Goal: Information Seeking & Learning: Learn about a topic

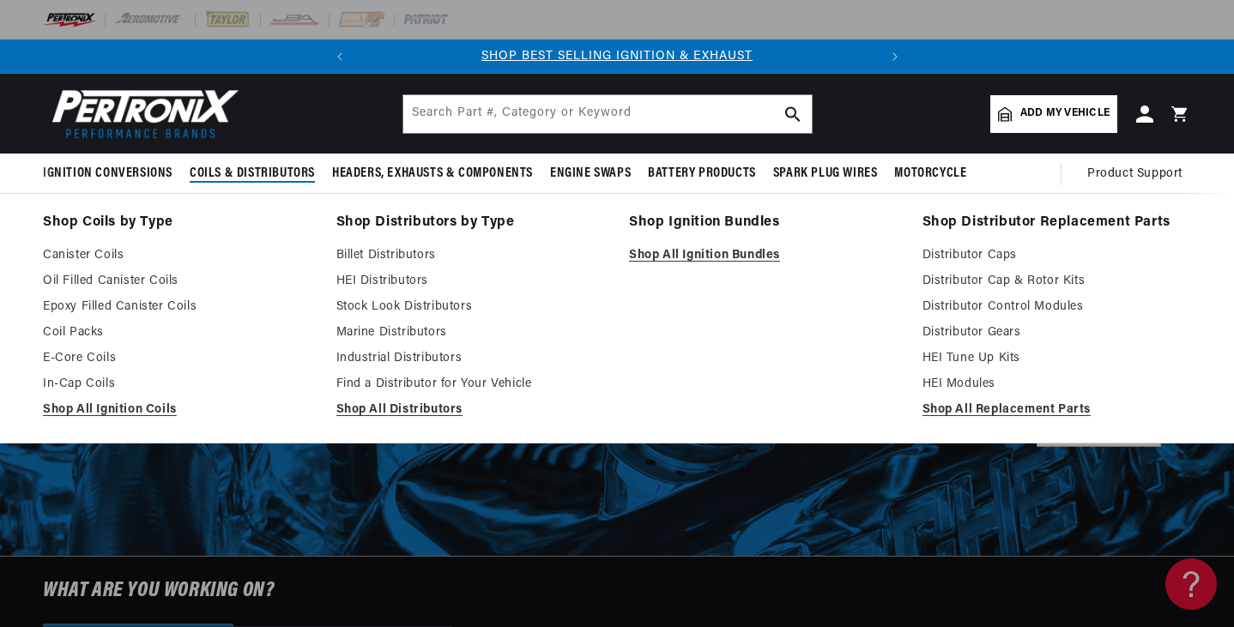
click at [211, 172] on span "Coils & Distributors" at bounding box center [252, 174] width 125 height 18
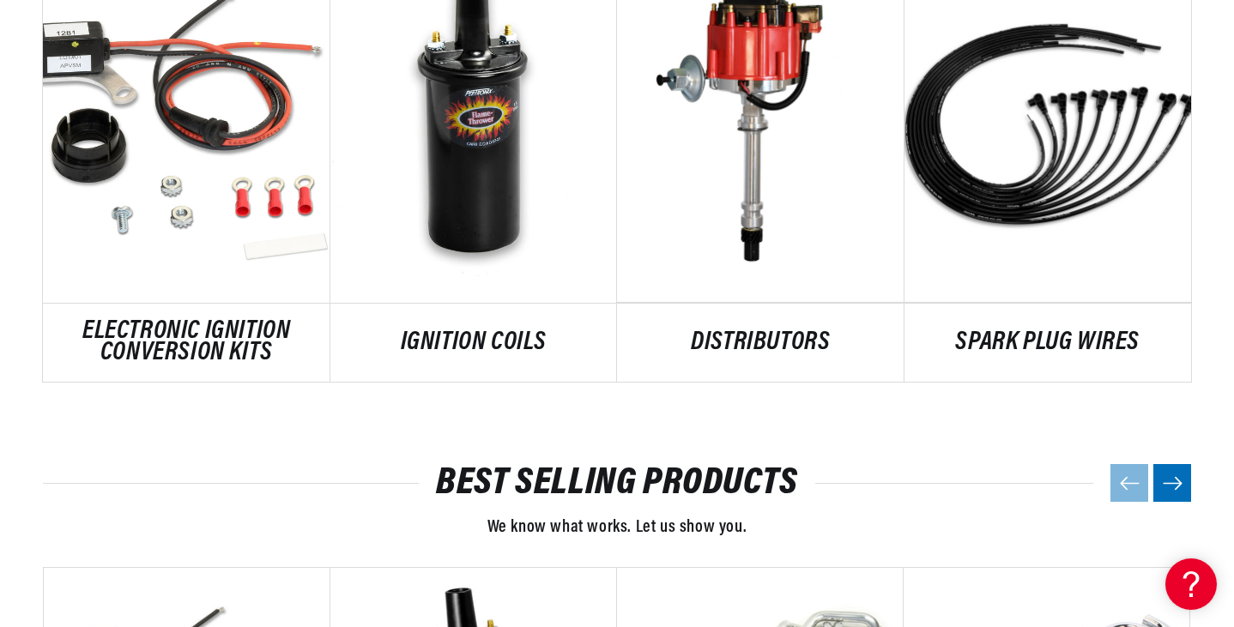
scroll to position [1098, 0]
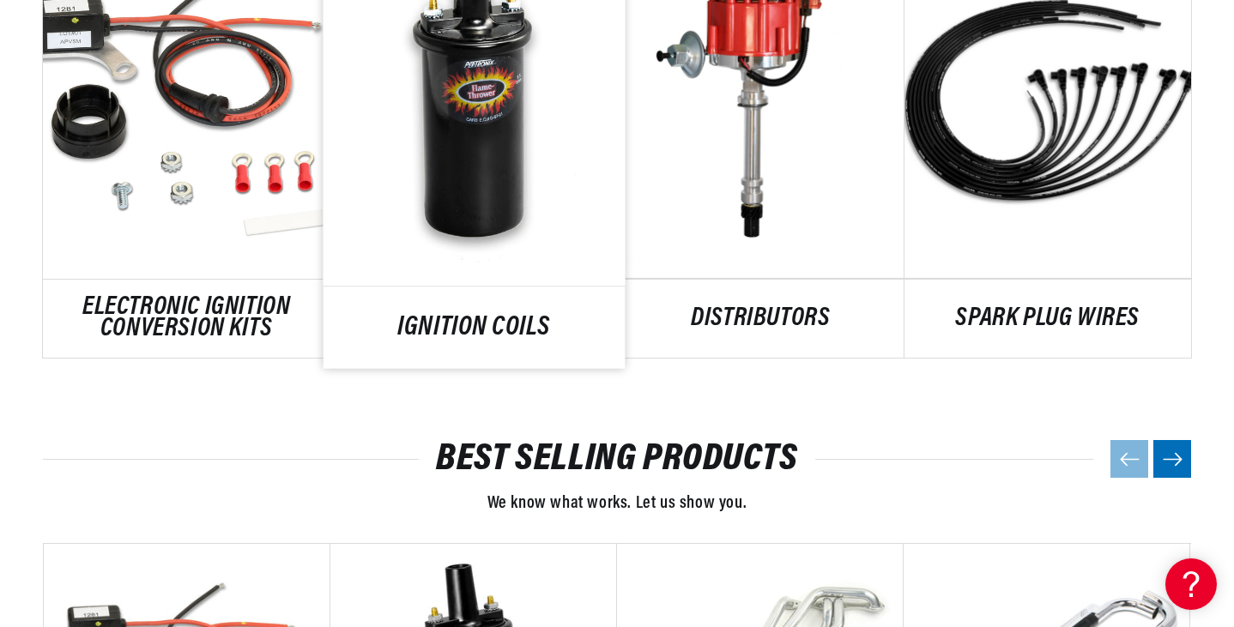
click at [477, 316] on link "IGNITION COILS" at bounding box center [473, 327] width 301 height 23
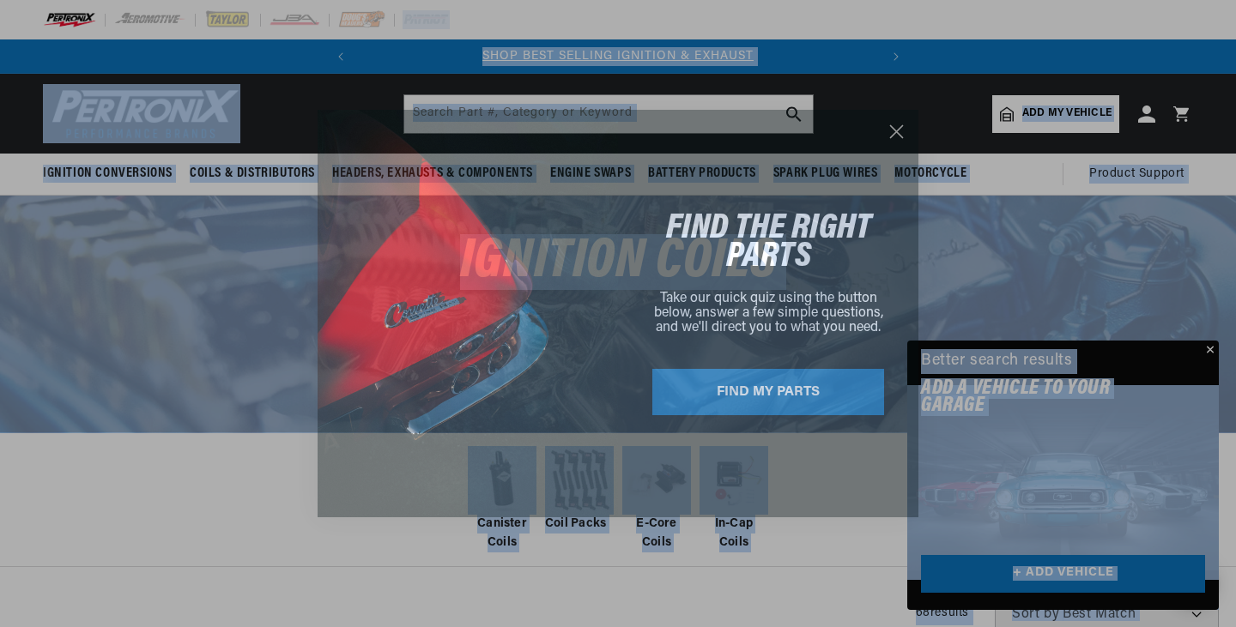
drag, startPoint x: 1232, startPoint y: 27, endPoint x: 1235, endPoint y: 41, distance: 14.8
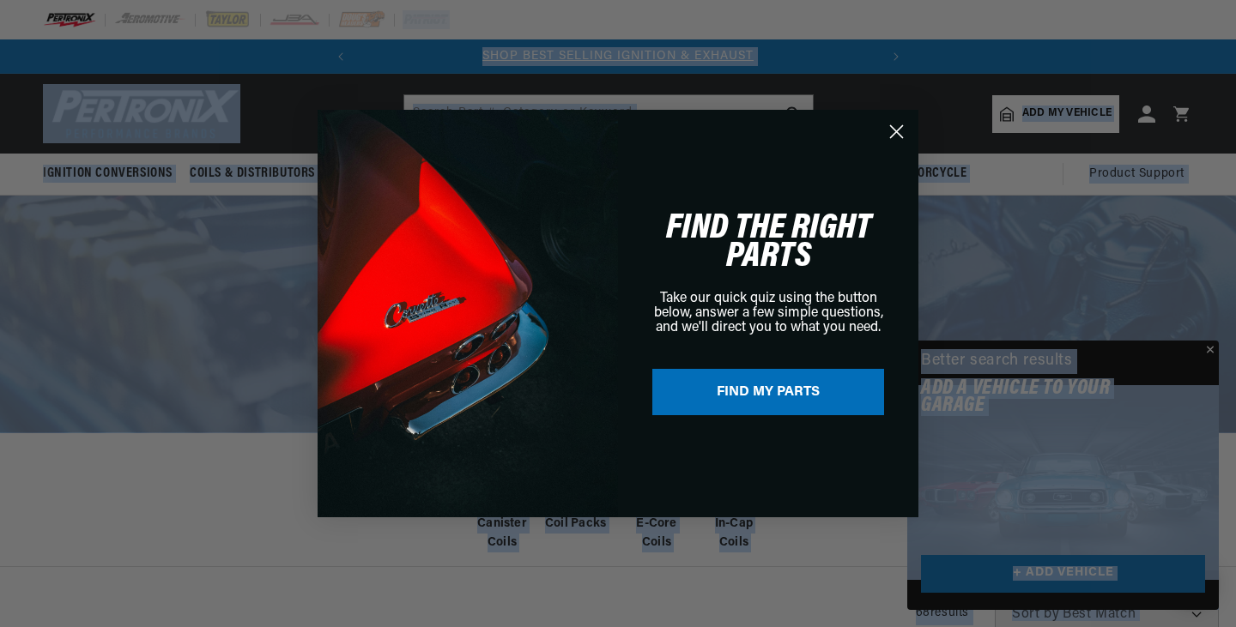
click at [893, 131] on circle "Close dialog" at bounding box center [896, 132] width 28 height 28
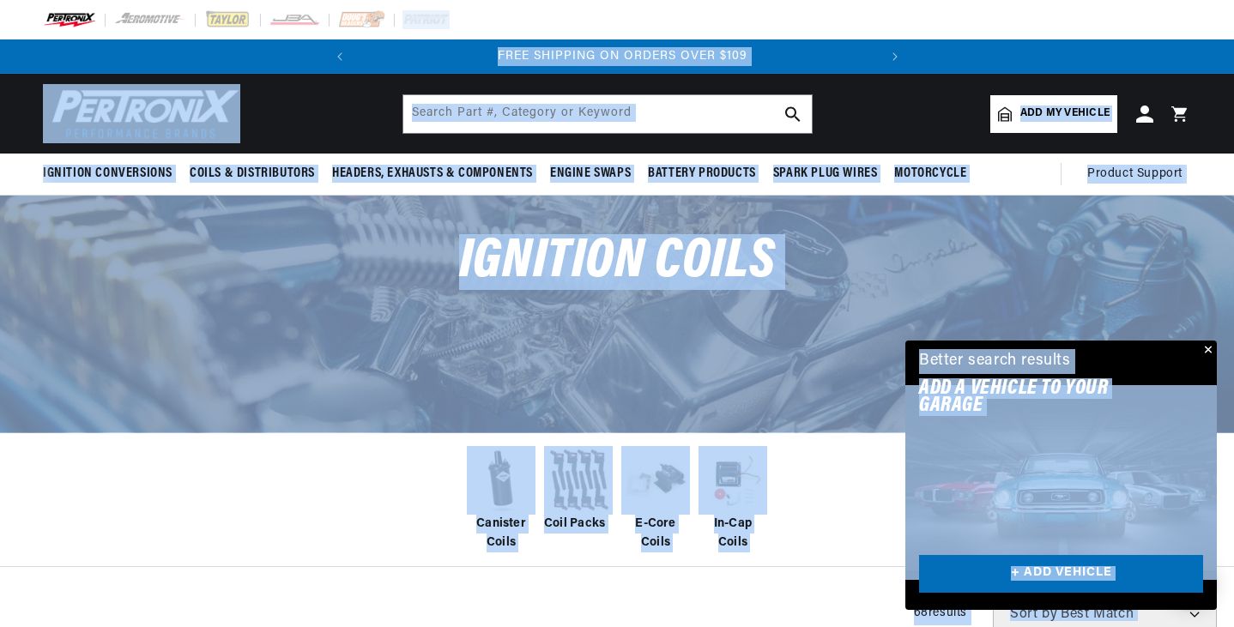
scroll to position [0, 520]
click at [501, 521] on span "Canister Coils" at bounding box center [501, 534] width 69 height 39
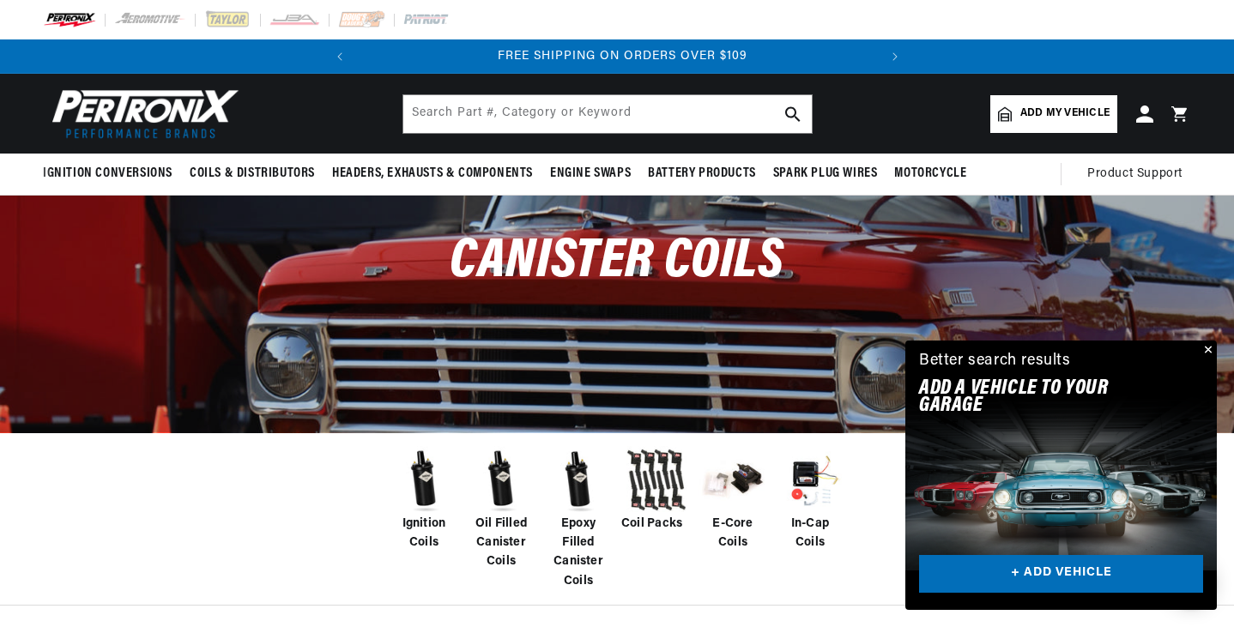
scroll to position [0, 520]
click at [432, 111] on input "text" at bounding box center [607, 114] width 408 height 38
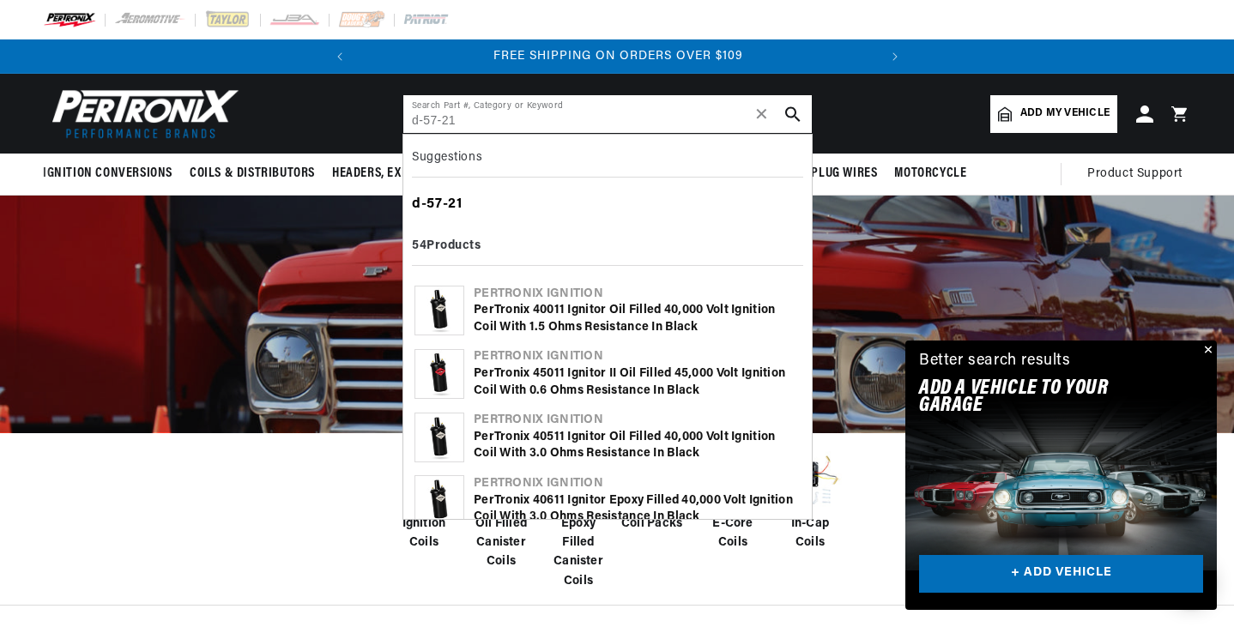
type input "d-57-21"
click at [446, 202] on div "d - 57 - 21" at bounding box center [607, 205] width 391 height 29
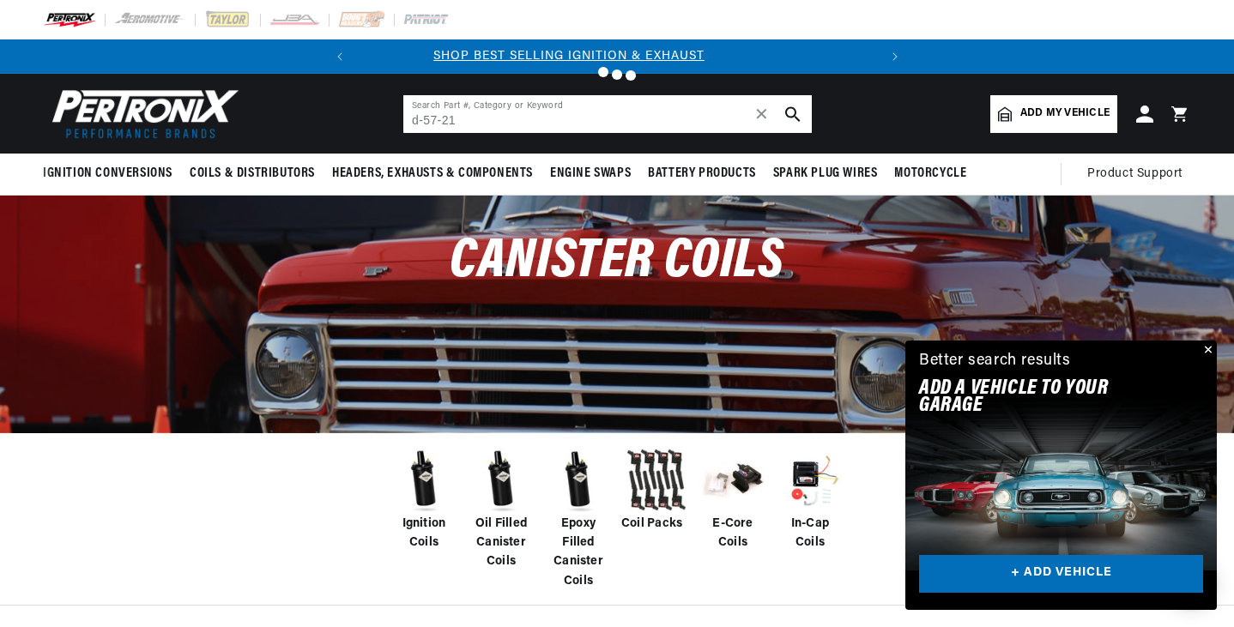
scroll to position [0, 4]
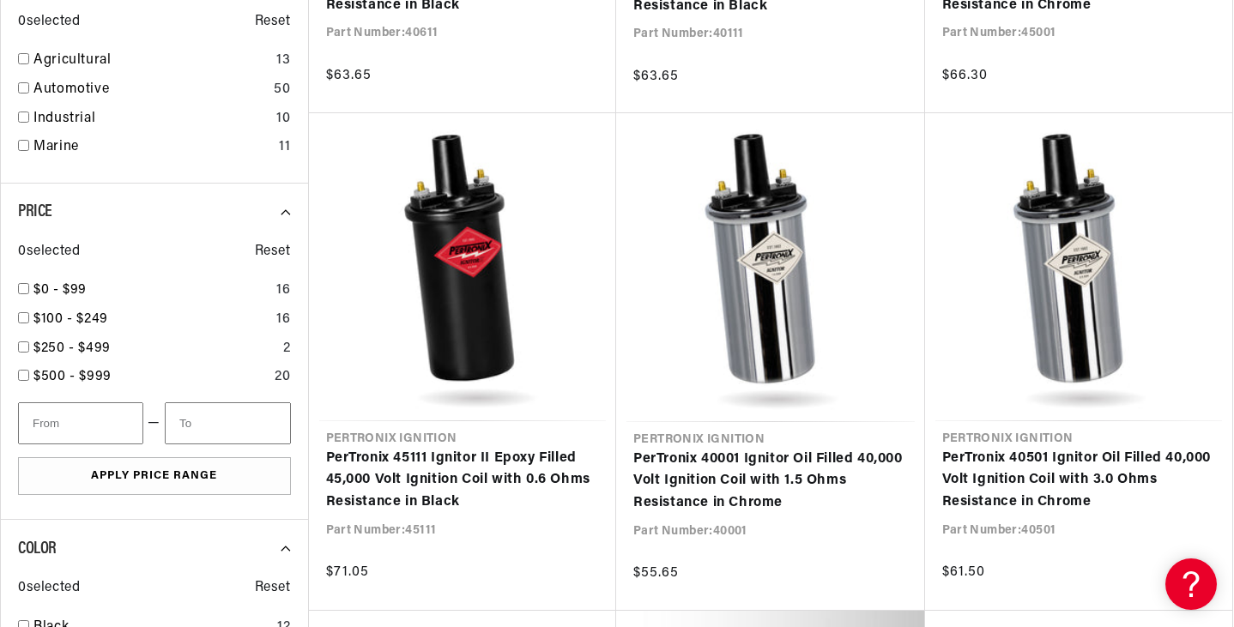
scroll to position [0, 520]
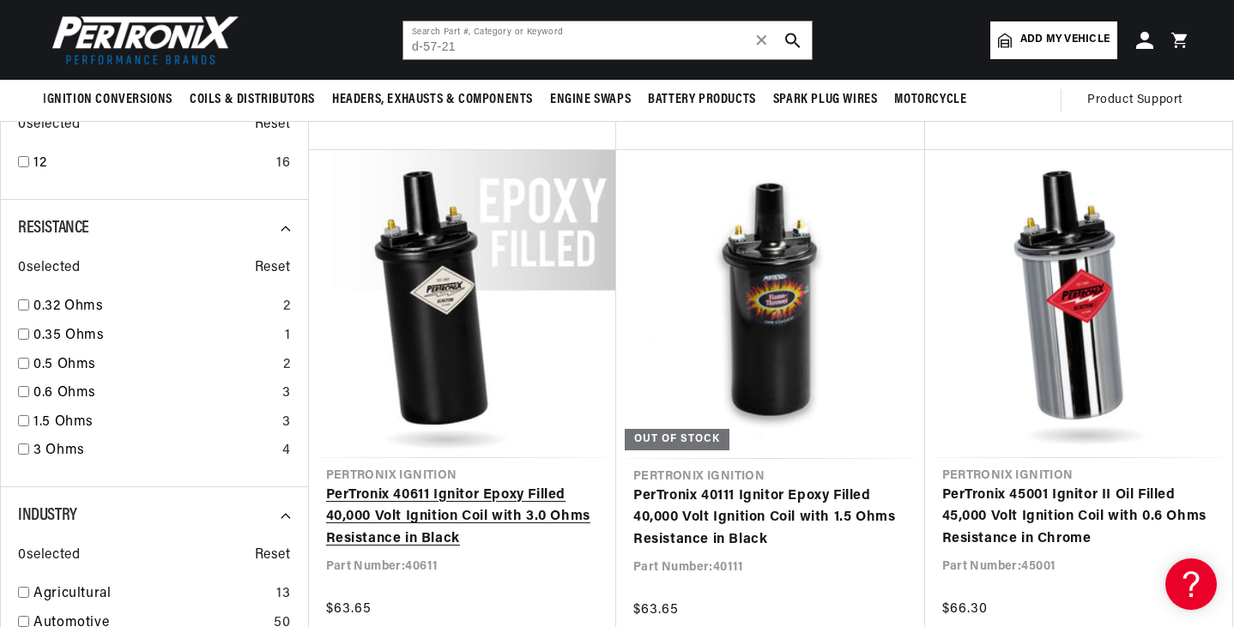
click at [462, 497] on link "PerTronix 40611 Ignitor Epoxy Filled 40,000 Volt Ignition Coil with 3.0 Ohms Re…" at bounding box center [463, 518] width 274 height 66
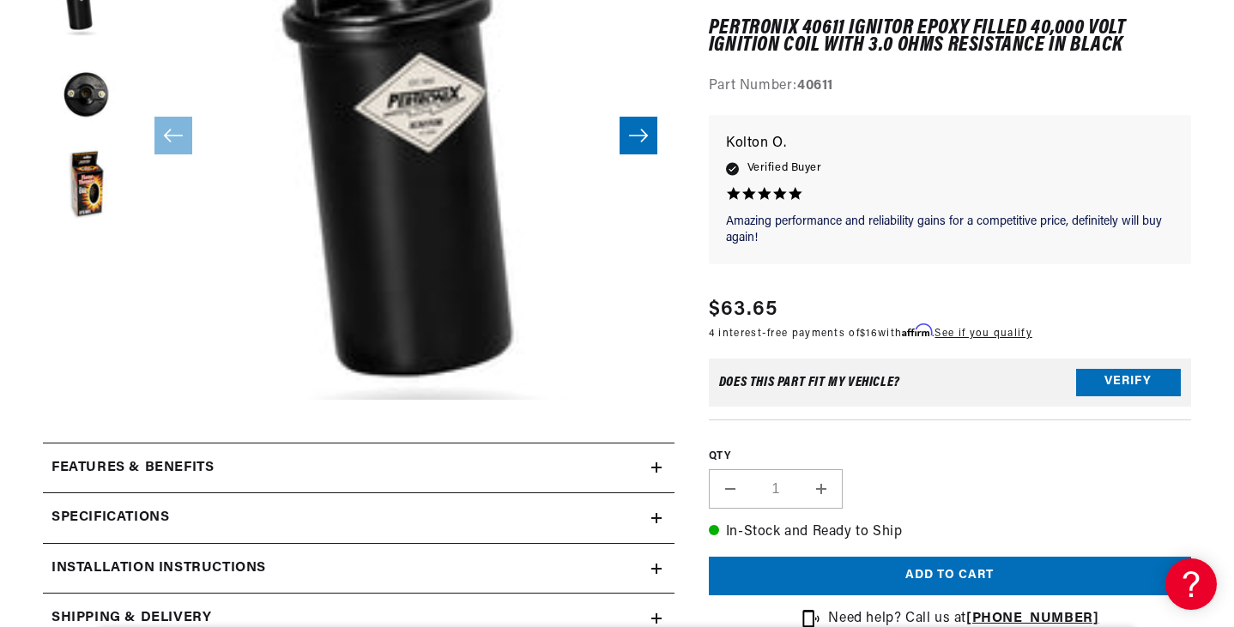
scroll to position [499, 0]
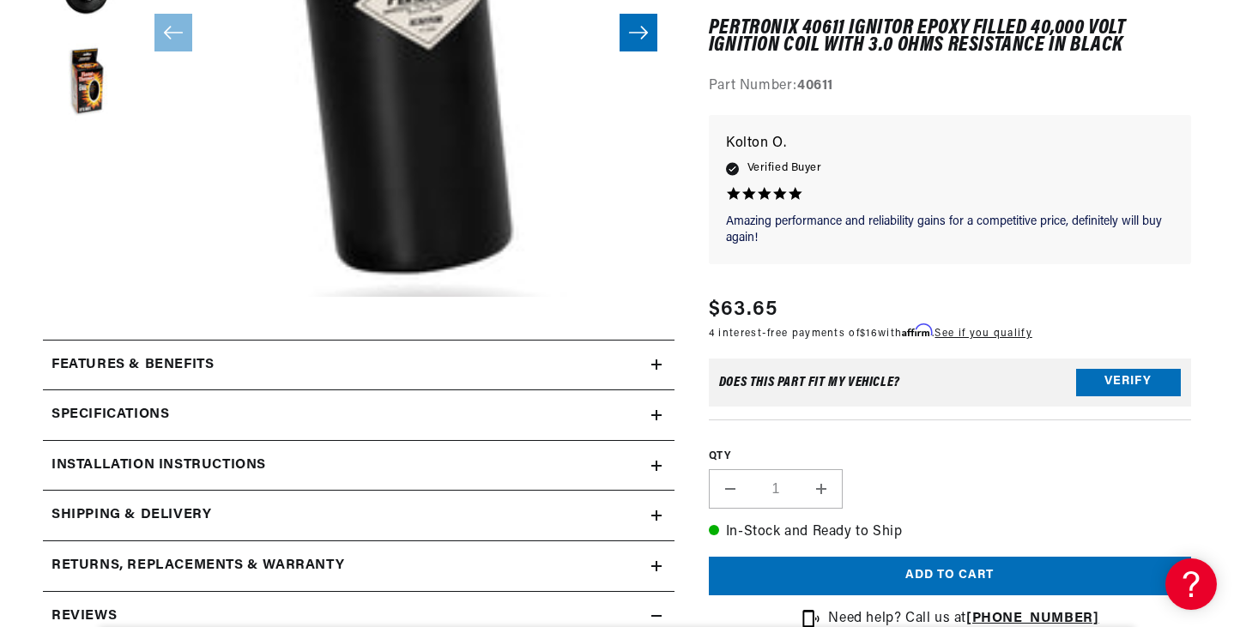
click at [657, 360] on icon at bounding box center [656, 365] width 10 height 10
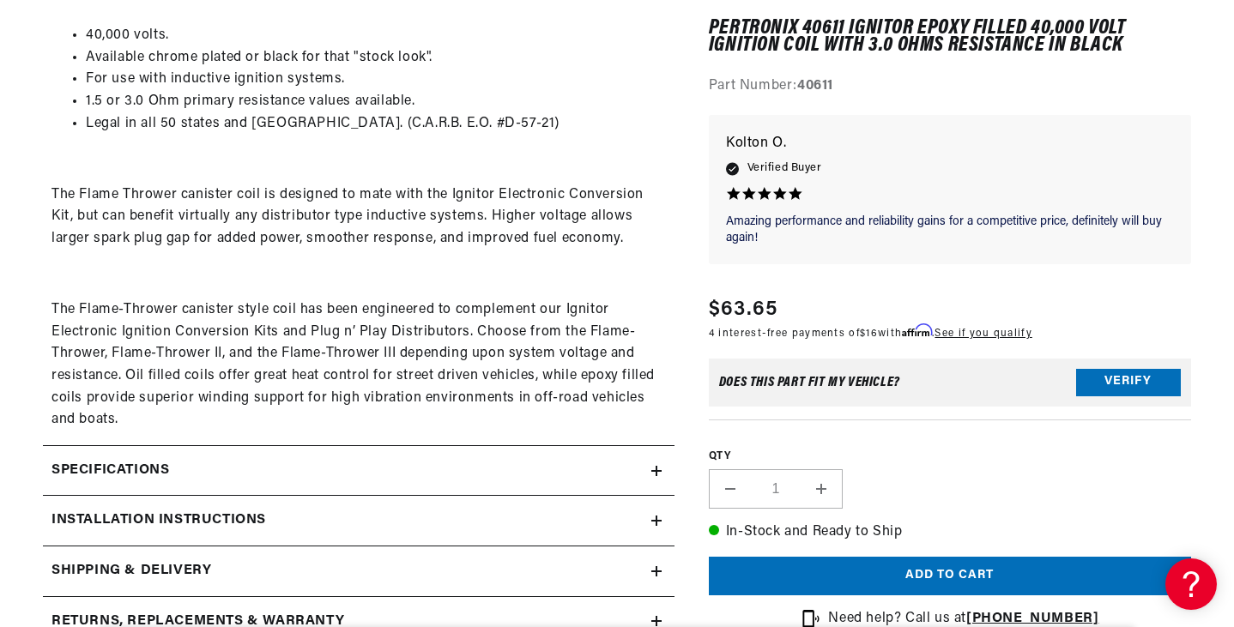
scroll to position [0, 520]
click at [655, 466] on icon at bounding box center [656, 471] width 10 height 10
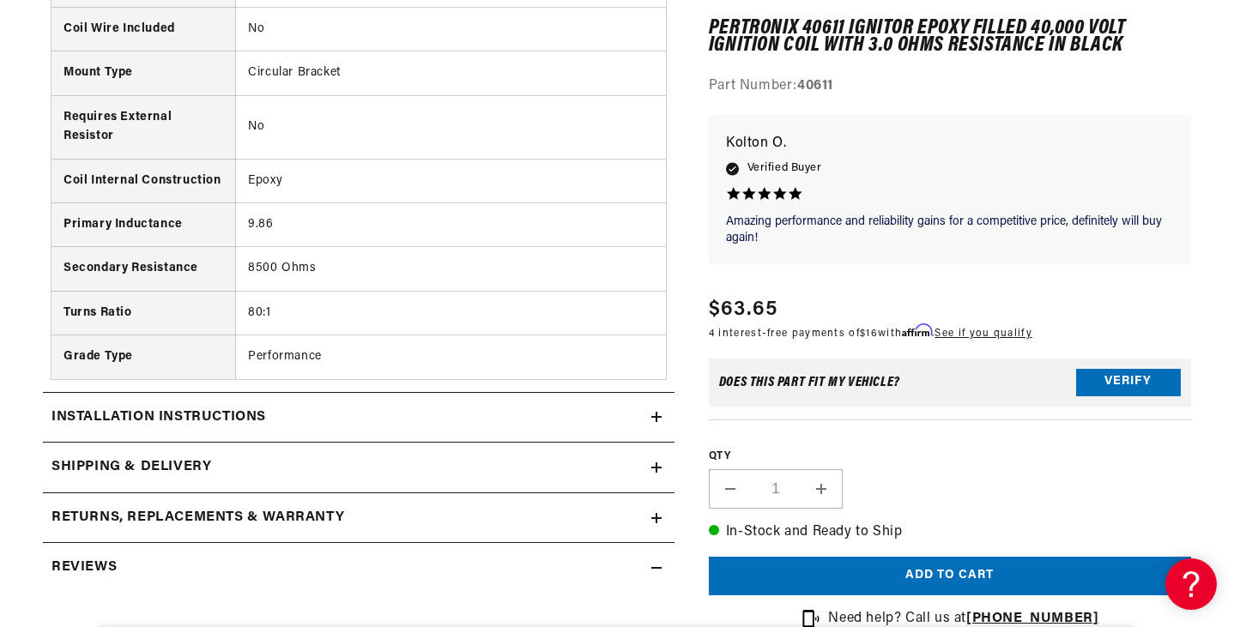
scroll to position [0, 0]
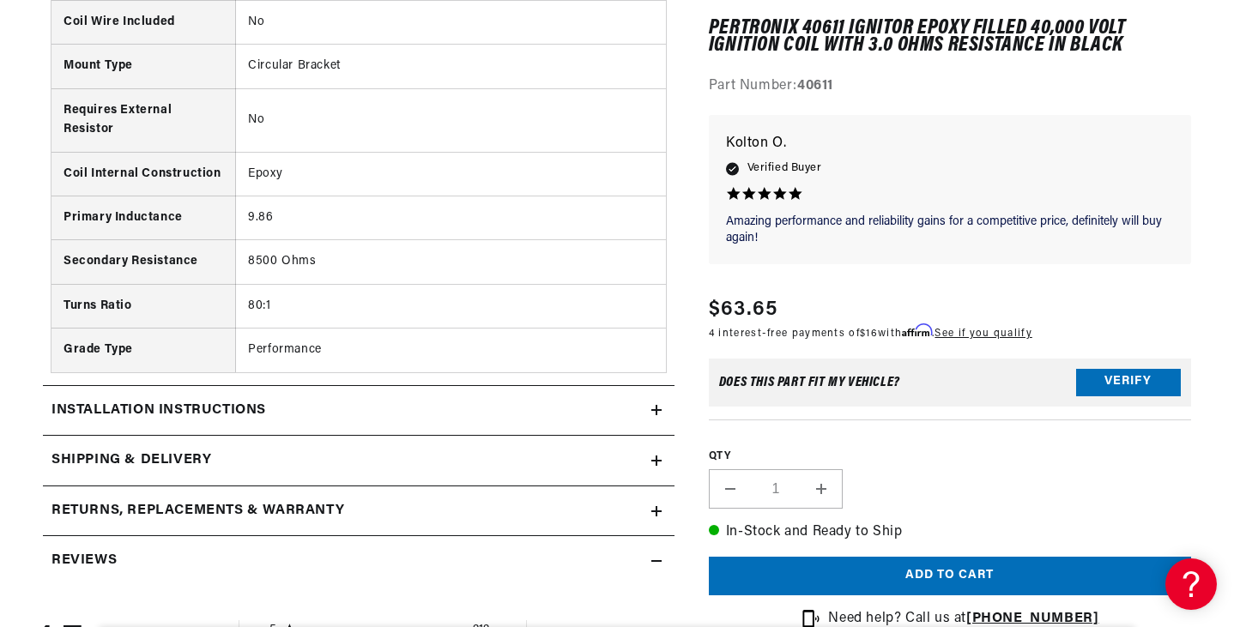
click at [656, 412] on icon at bounding box center [656, 410] width 0 height 10
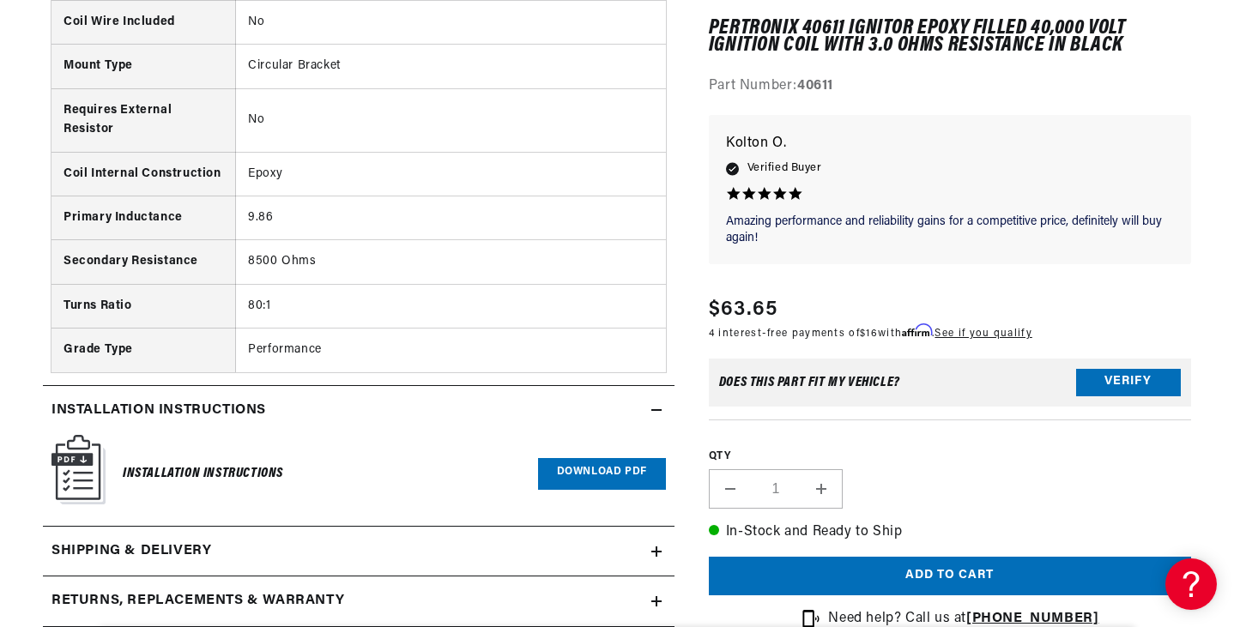
click at [592, 469] on link "Download PDF" at bounding box center [602, 474] width 128 height 32
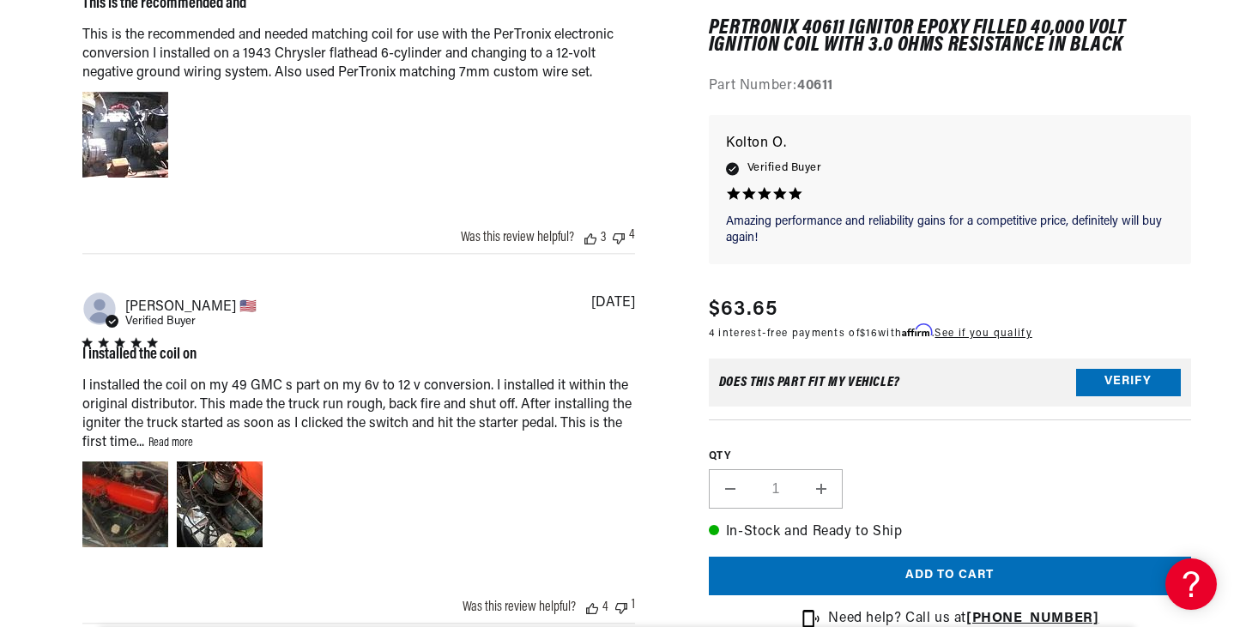
click at [166, 445] on link "Read more" at bounding box center [170, 443] width 45 height 13
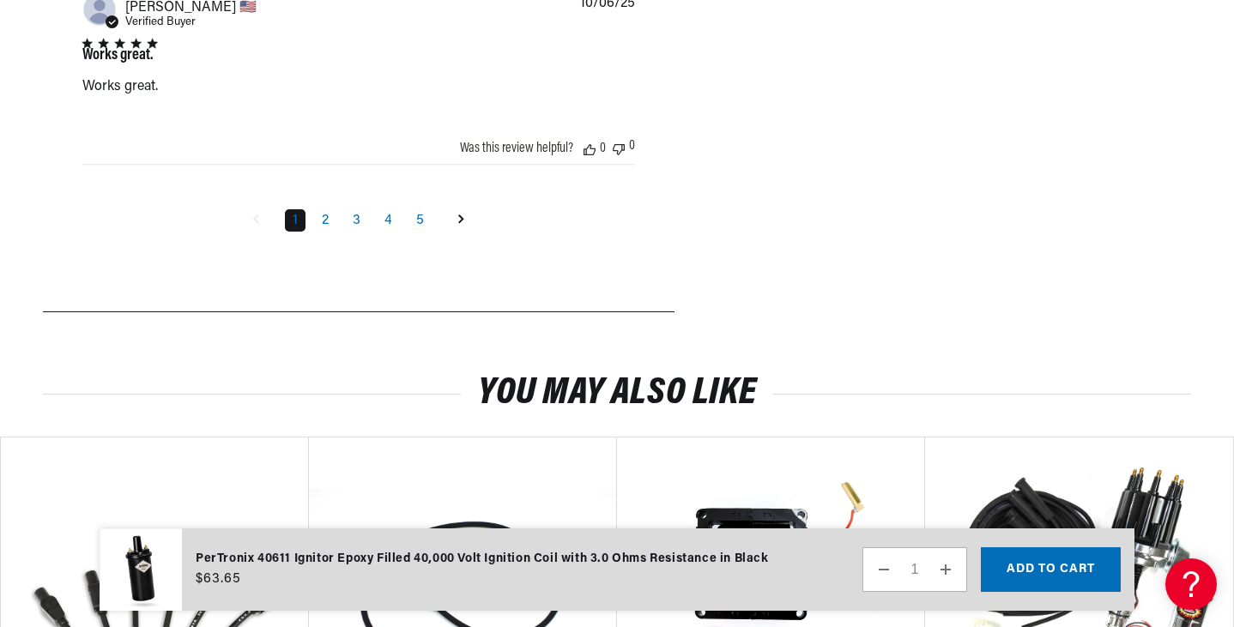
scroll to position [0, 7]
click at [323, 223] on link "2" at bounding box center [325, 220] width 22 height 22
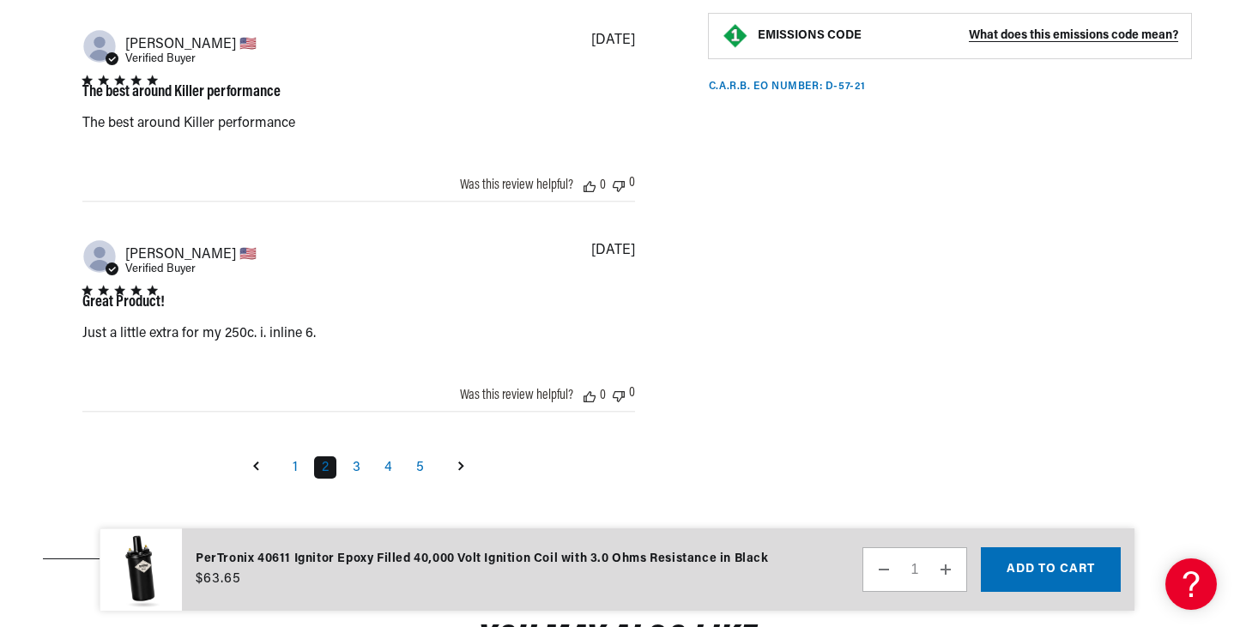
scroll to position [0, 0]
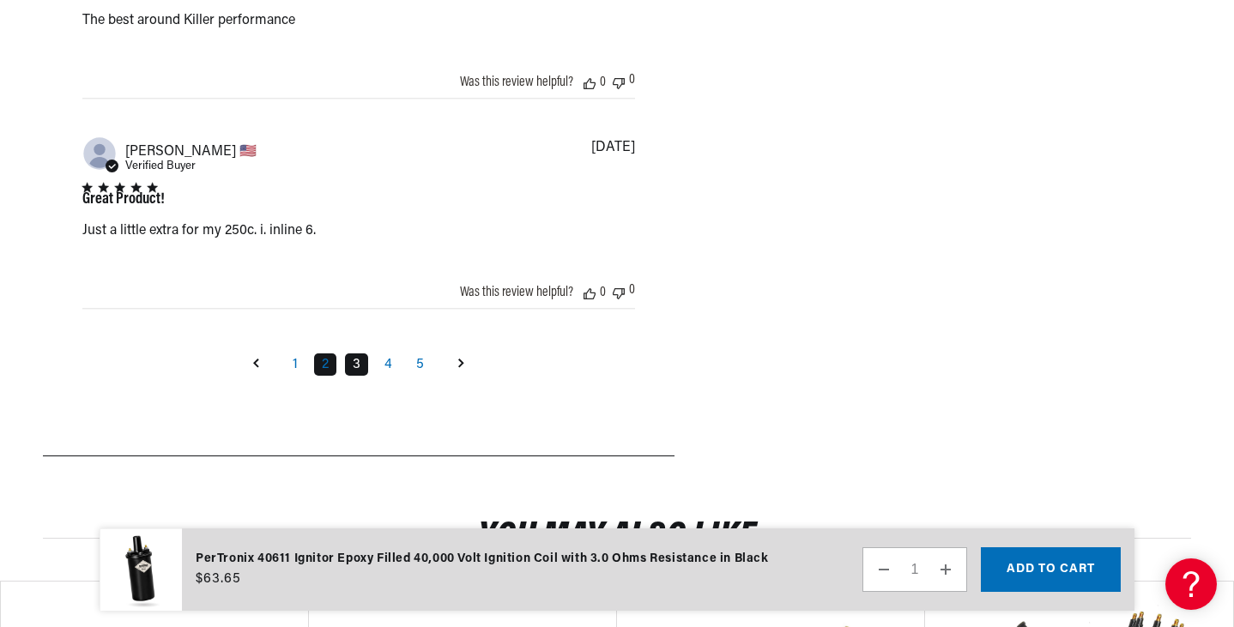
click at [357, 371] on link "3" at bounding box center [356, 365] width 23 height 22
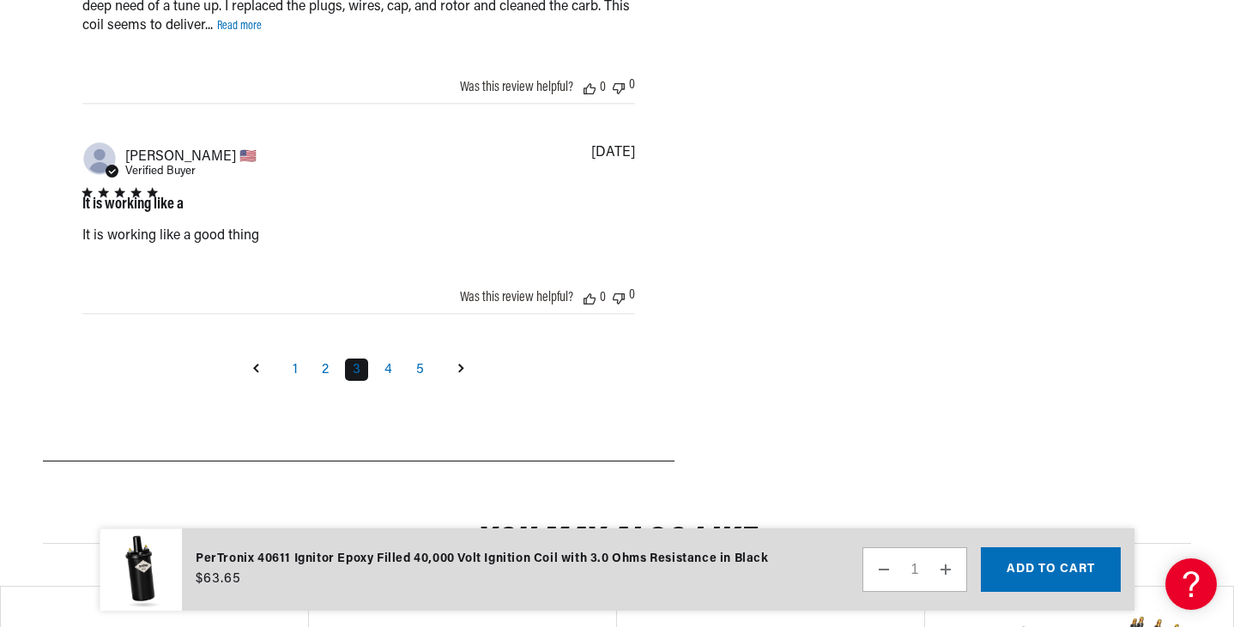
scroll to position [3853, 0]
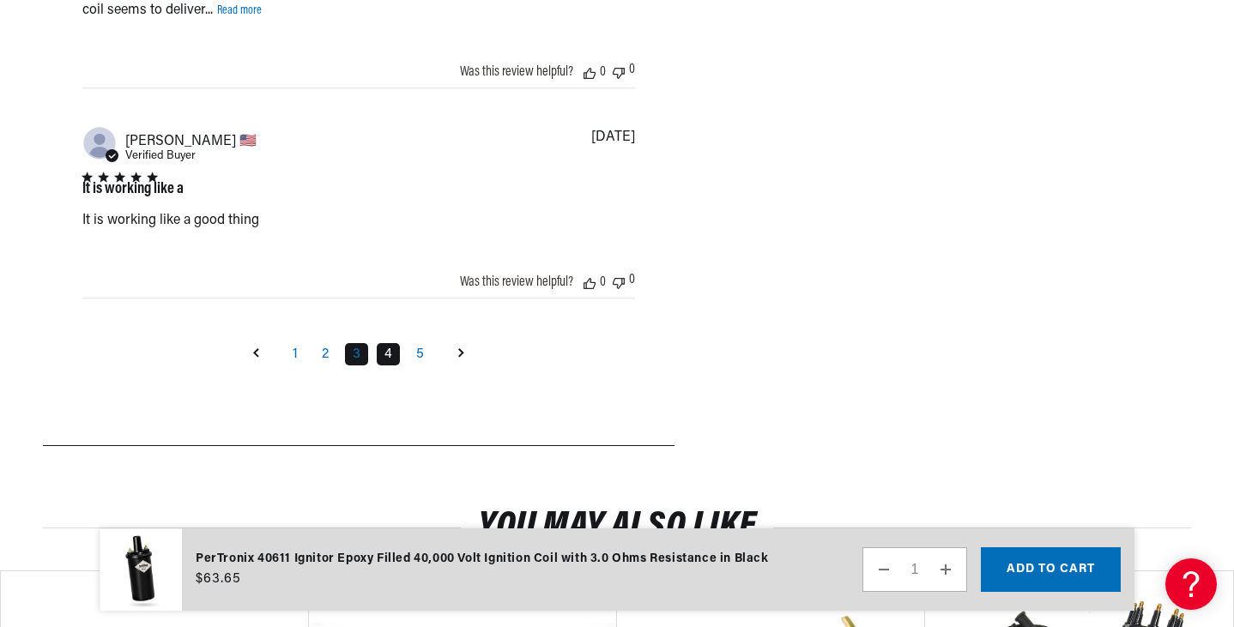
click at [392, 353] on link "4" at bounding box center [388, 354] width 23 height 22
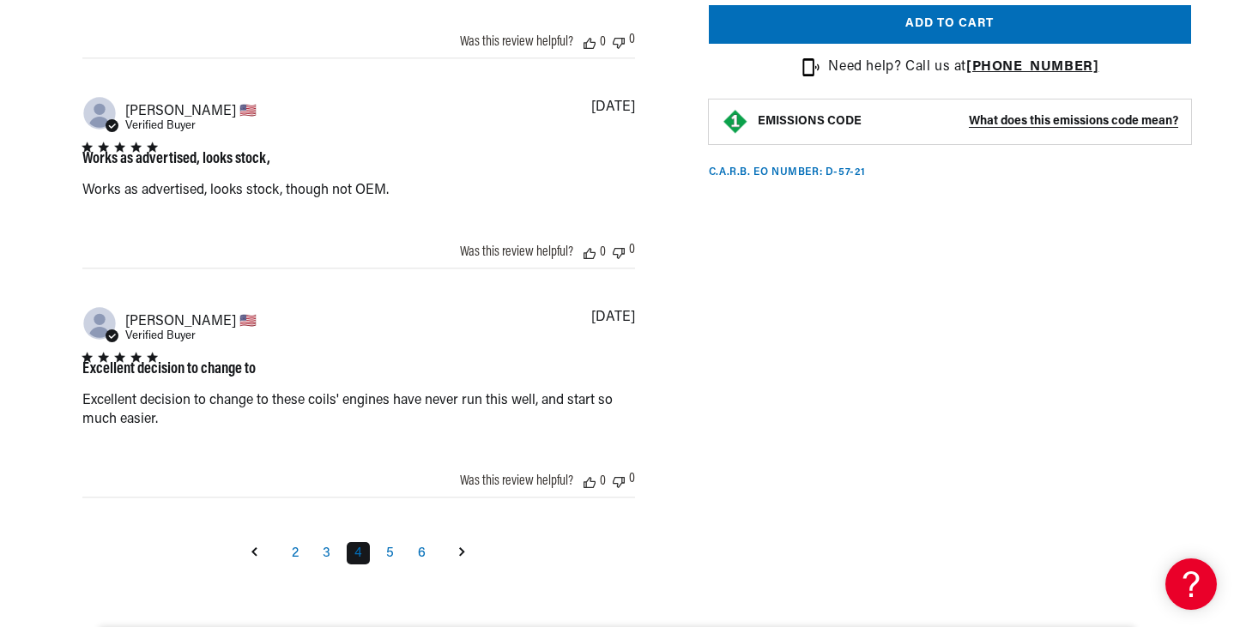
scroll to position [0, 0]
click at [394, 558] on link "5" at bounding box center [389, 553] width 23 height 22
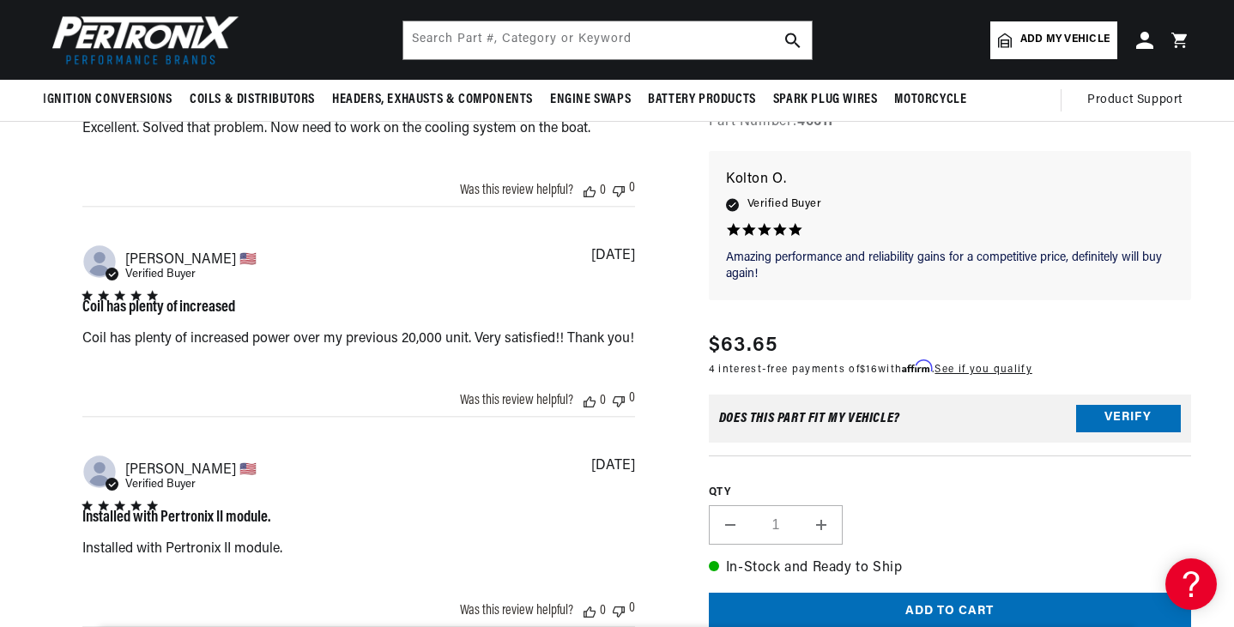
scroll to position [0, 520]
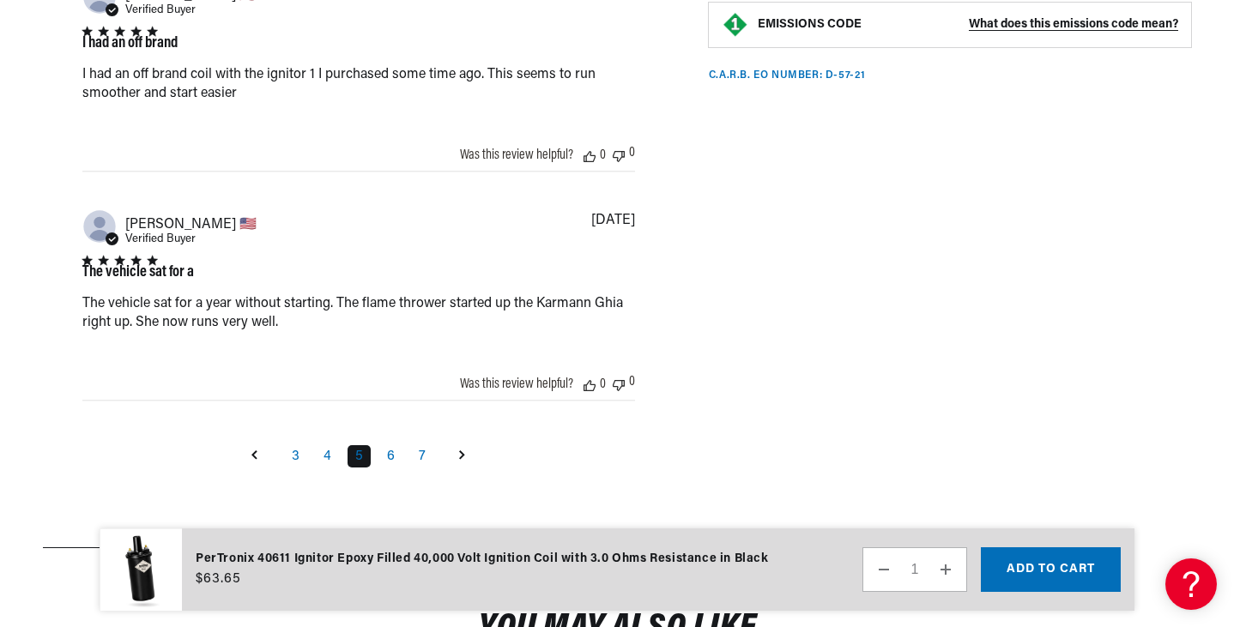
scroll to position [3721, 0]
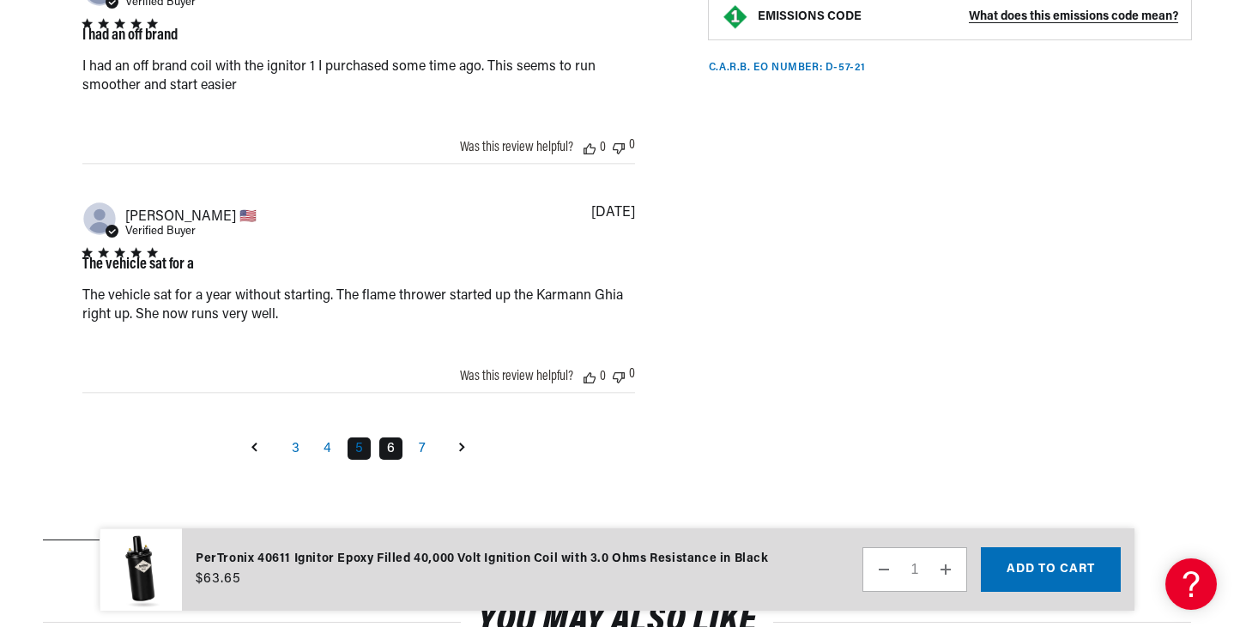
click at [390, 450] on link "6" at bounding box center [390, 449] width 23 height 22
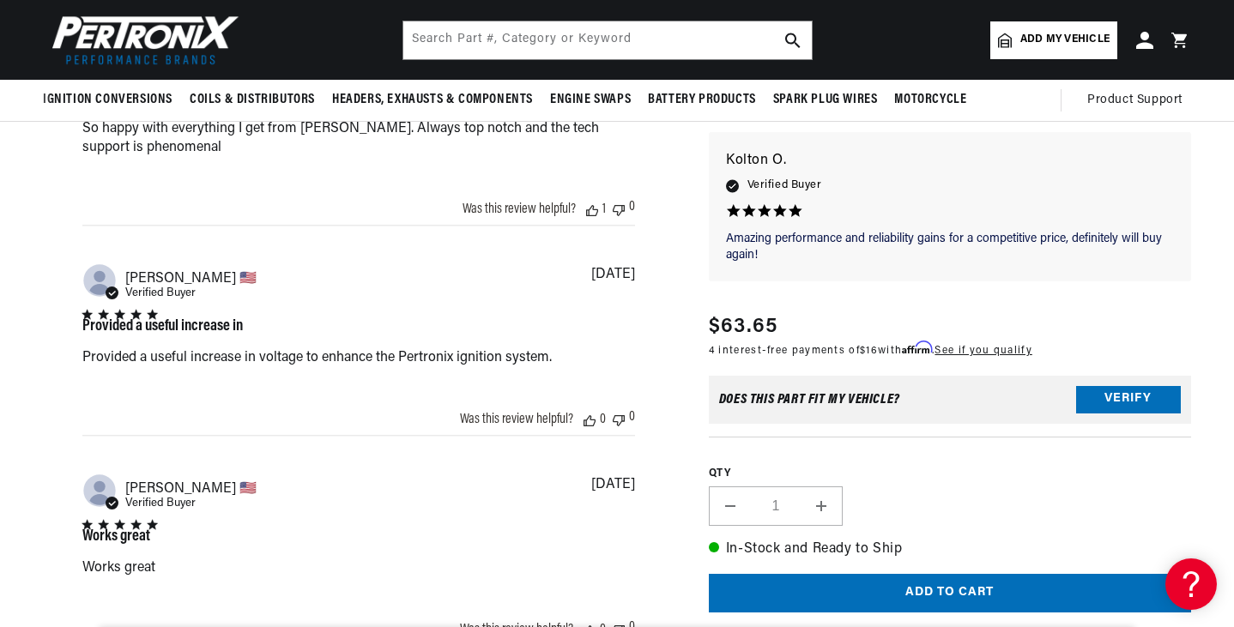
scroll to position [0, 4]
drag, startPoint x: 1232, startPoint y: 351, endPoint x: 1235, endPoint y: 373, distance: 22.5
drag, startPoint x: 1233, startPoint y: 344, endPoint x: 1235, endPoint y: 362, distance: 18.1
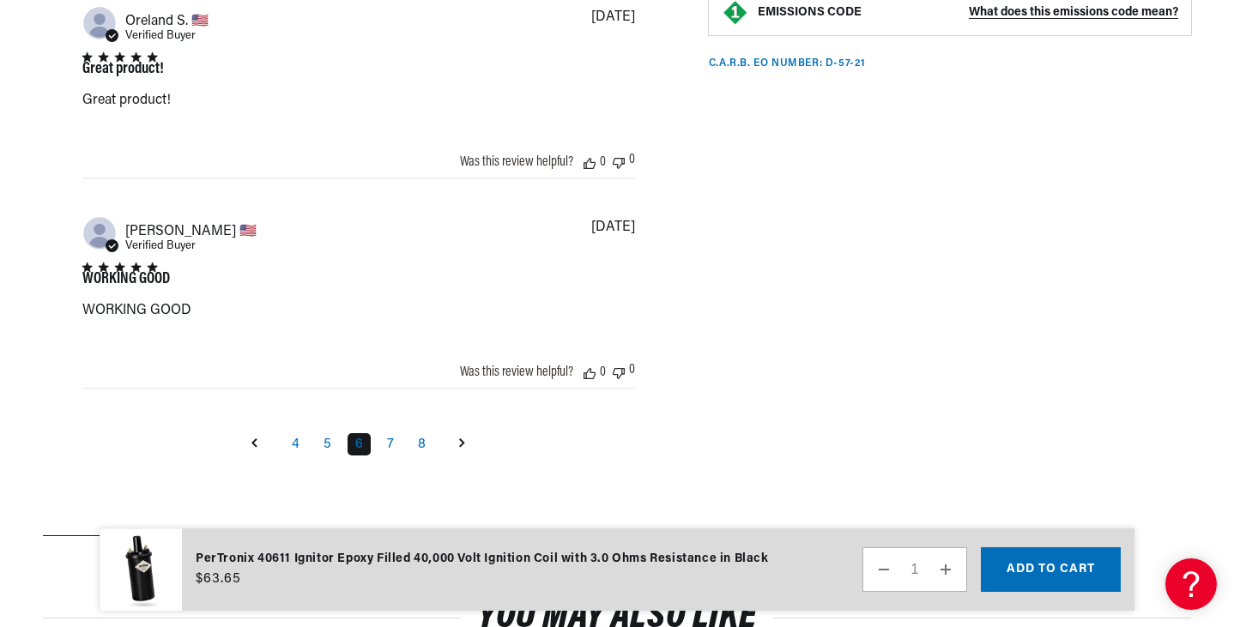
scroll to position [3715, 0]
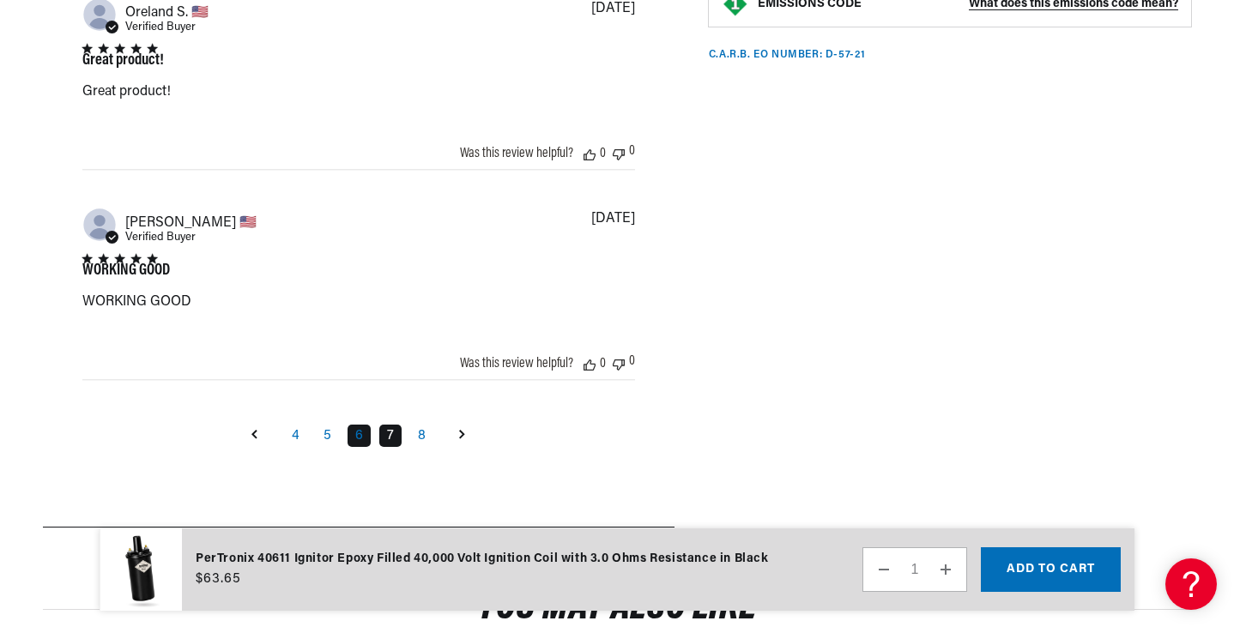
click at [387, 446] on link "7" at bounding box center [390, 436] width 22 height 22
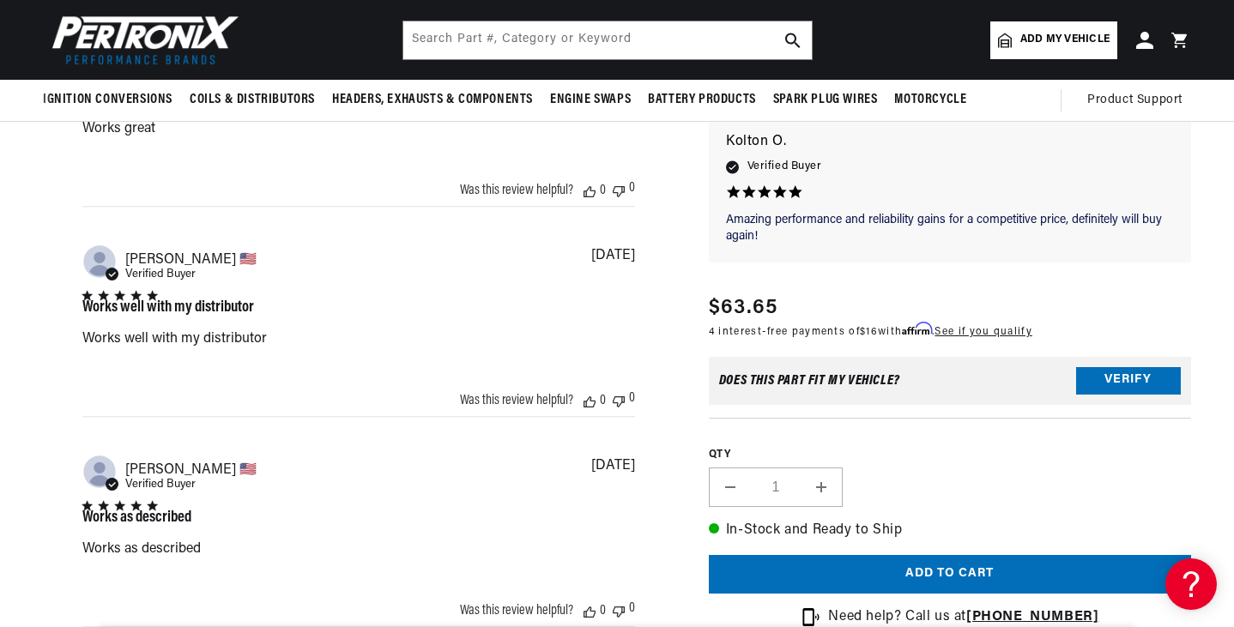
drag, startPoint x: 1233, startPoint y: 364, endPoint x: 1235, endPoint y: 415, distance: 51.5
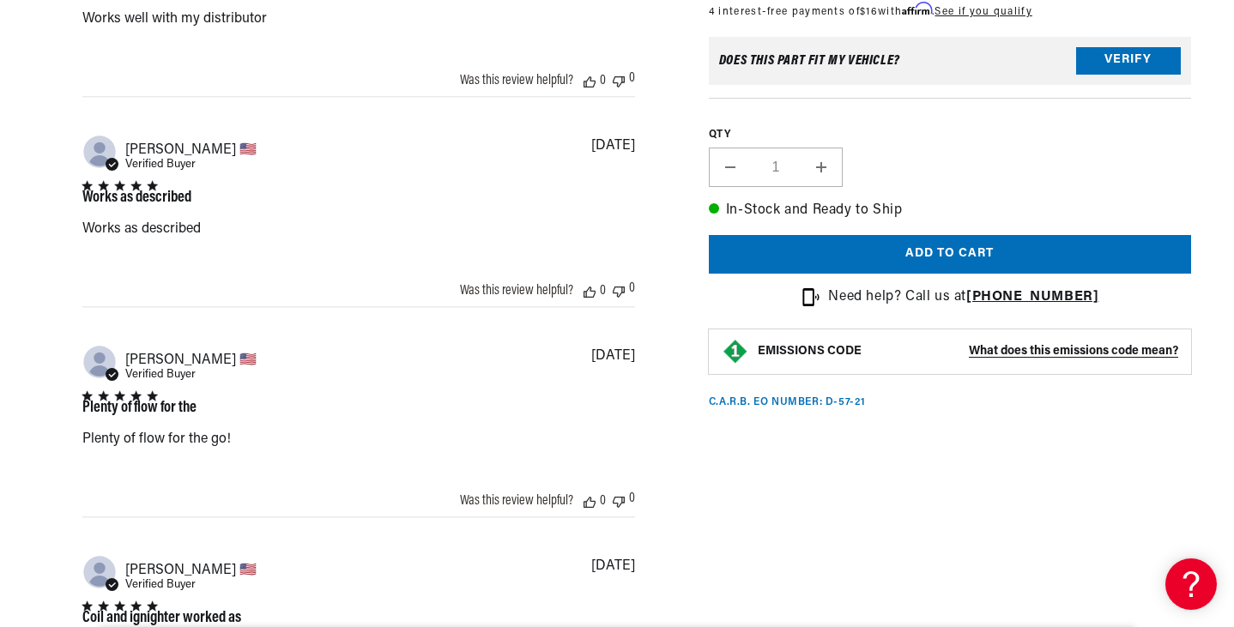
scroll to position [0, 244]
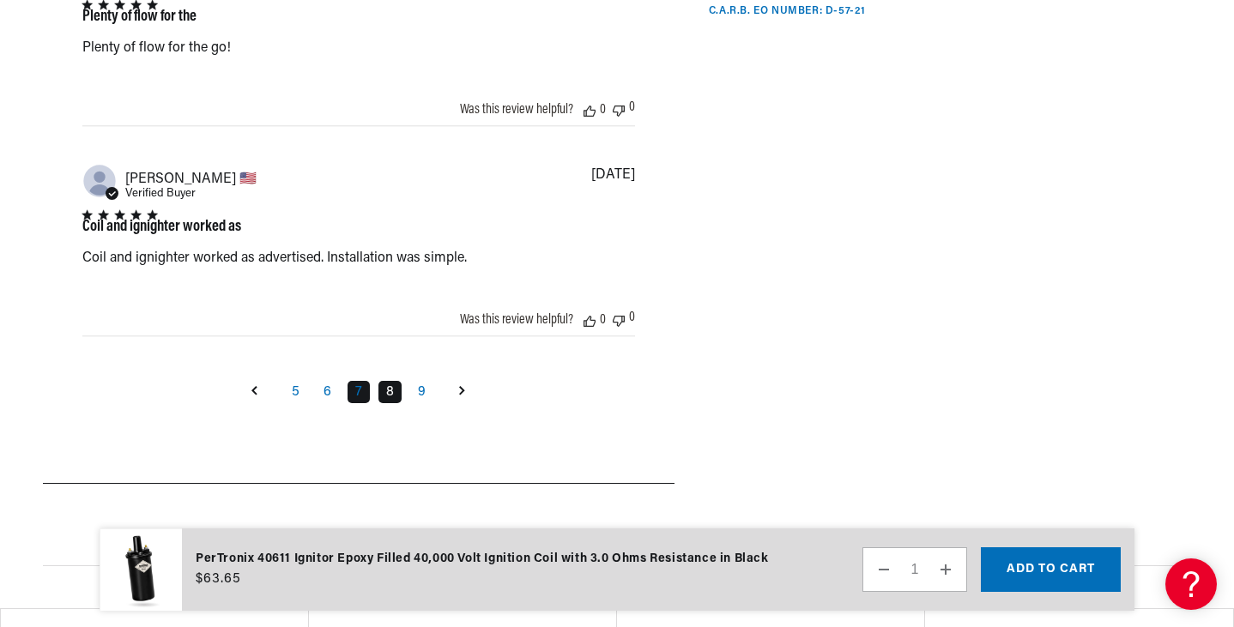
click at [386, 396] on link "8" at bounding box center [389, 392] width 23 height 22
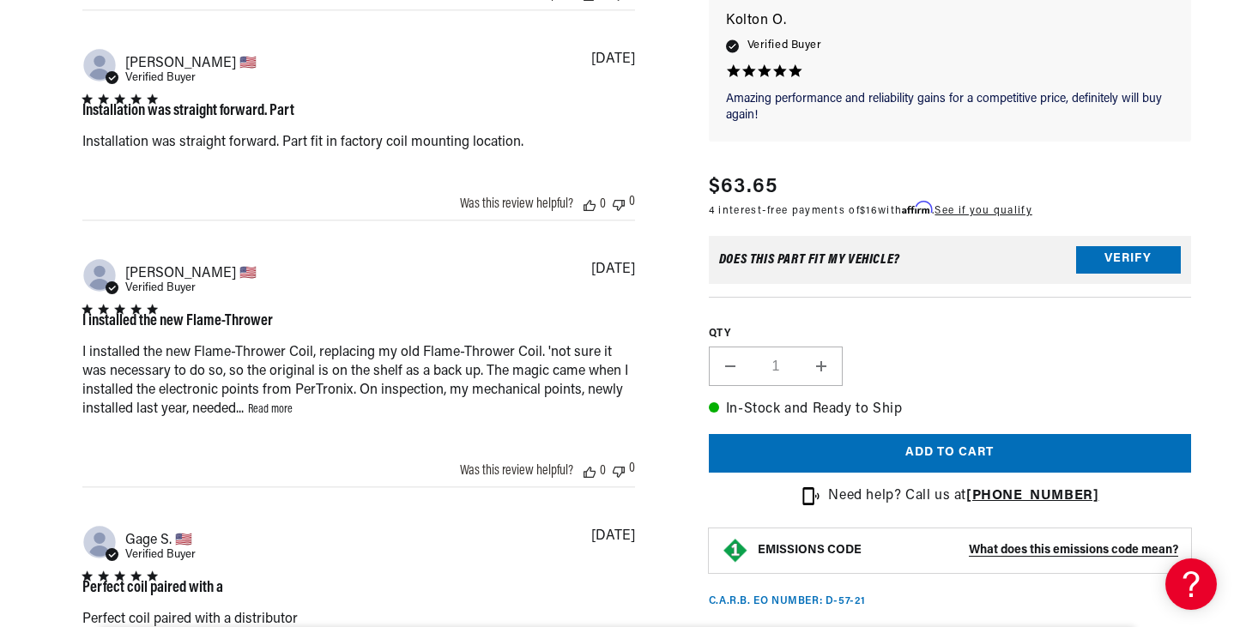
click at [271, 412] on link "Read more" at bounding box center [270, 409] width 45 height 13
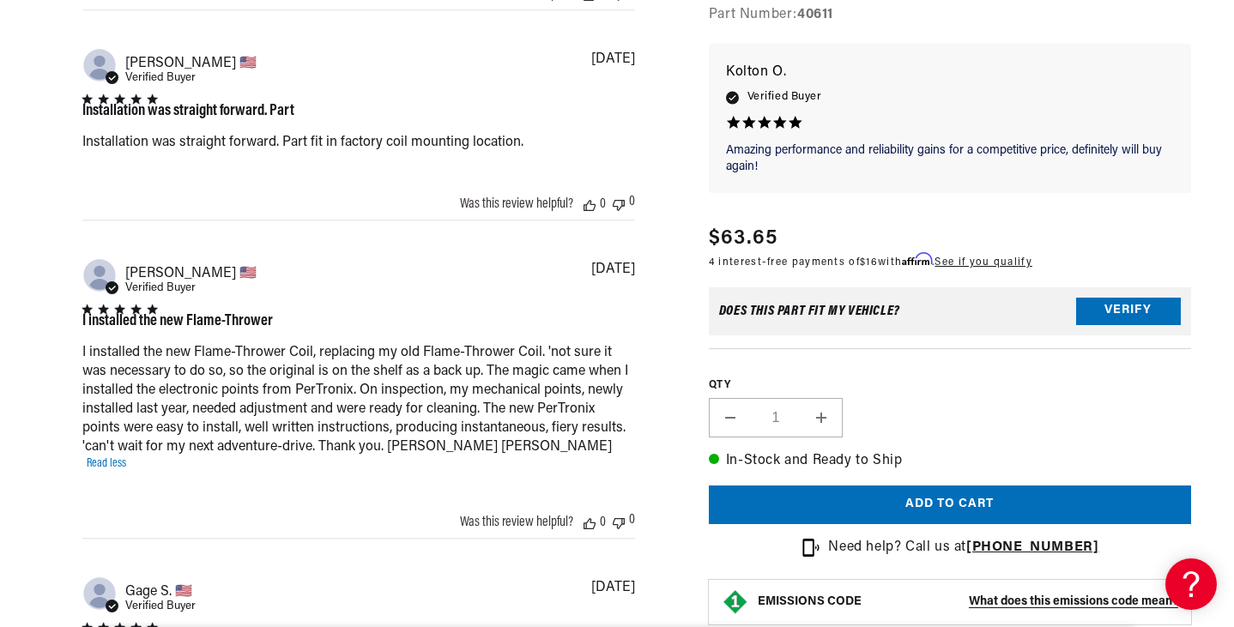
drag, startPoint x: 1233, startPoint y: 402, endPoint x: 1235, endPoint y: 412, distance: 10.4
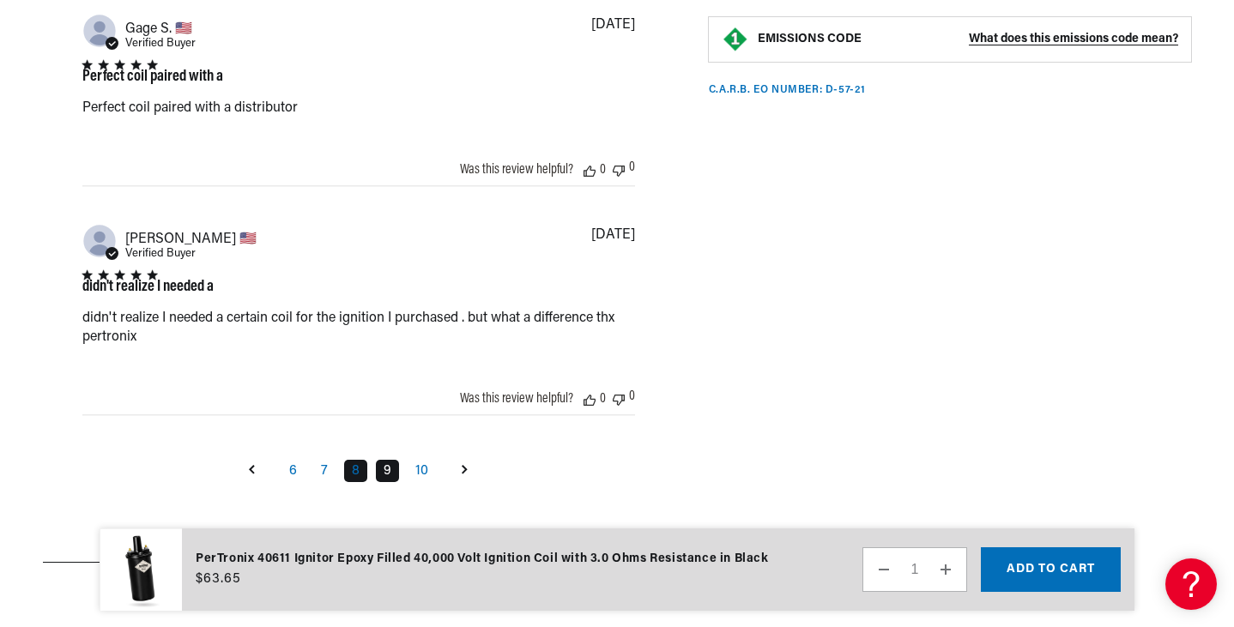
scroll to position [0, 520]
click at [389, 461] on link "9" at bounding box center [387, 471] width 23 height 22
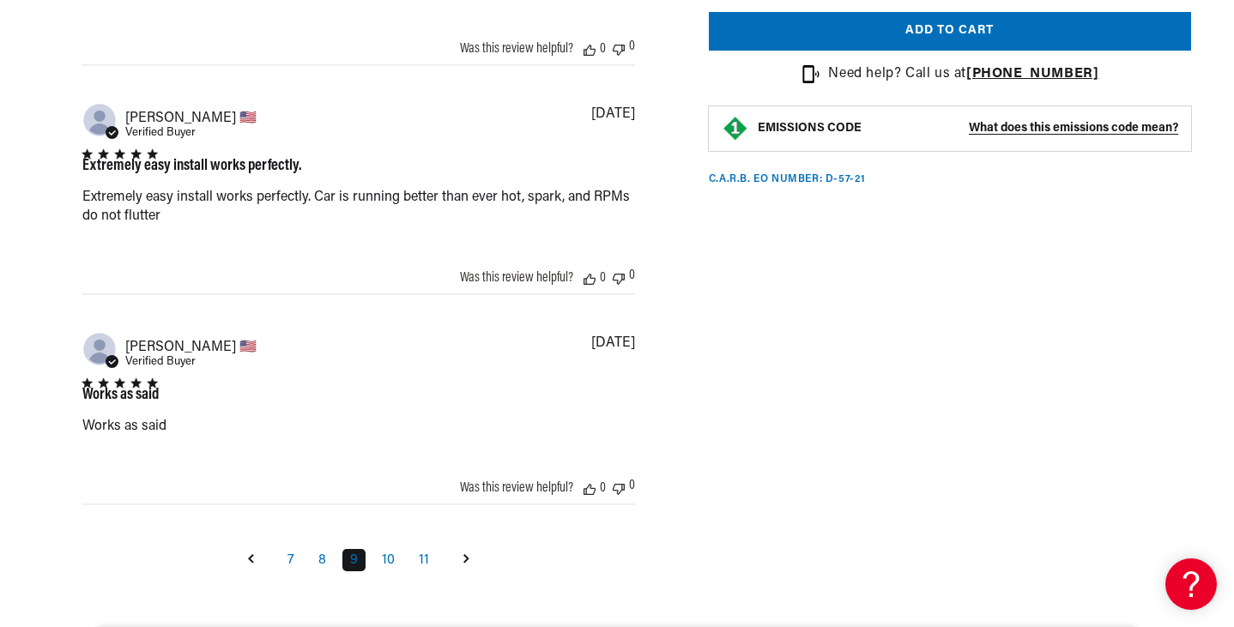
scroll to position [3703, 0]
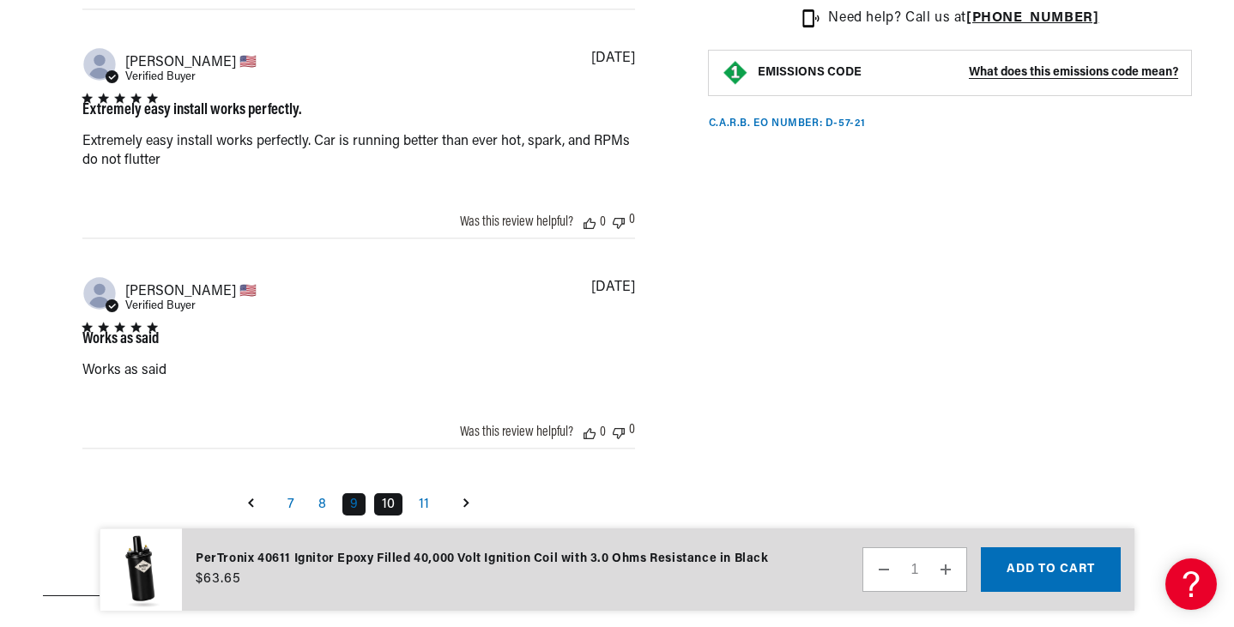
click at [391, 505] on link "10" at bounding box center [388, 504] width 28 height 22
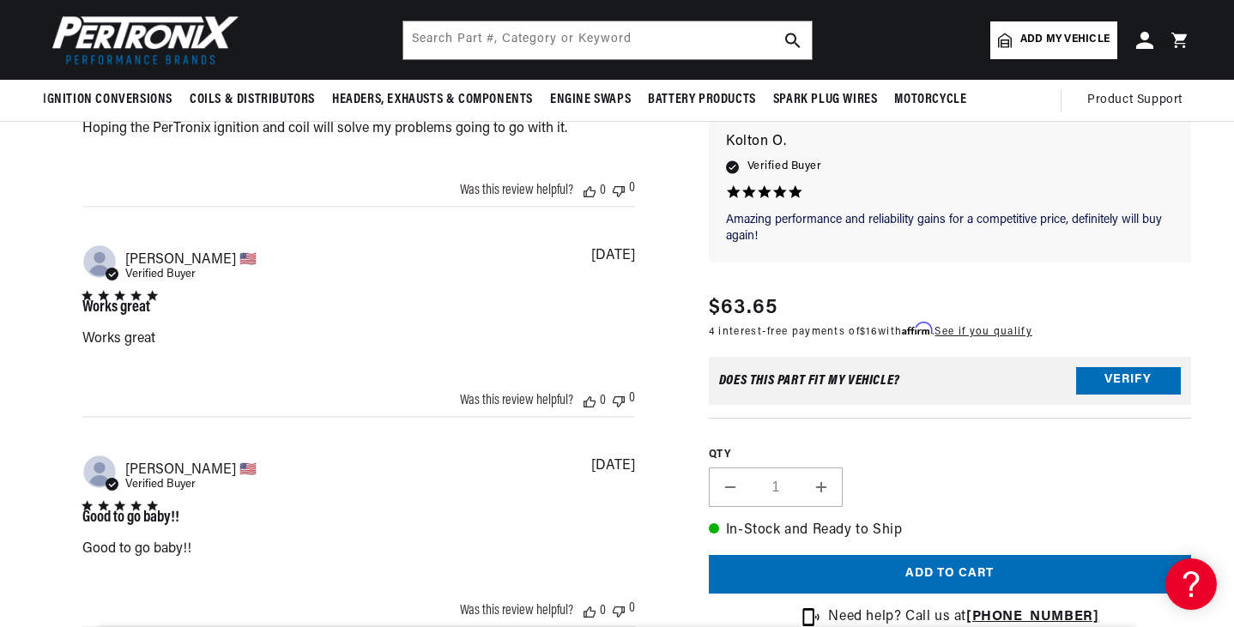
scroll to position [0, 520]
drag, startPoint x: 1235, startPoint y: 362, endPoint x: 1235, endPoint y: 378, distance: 15.4
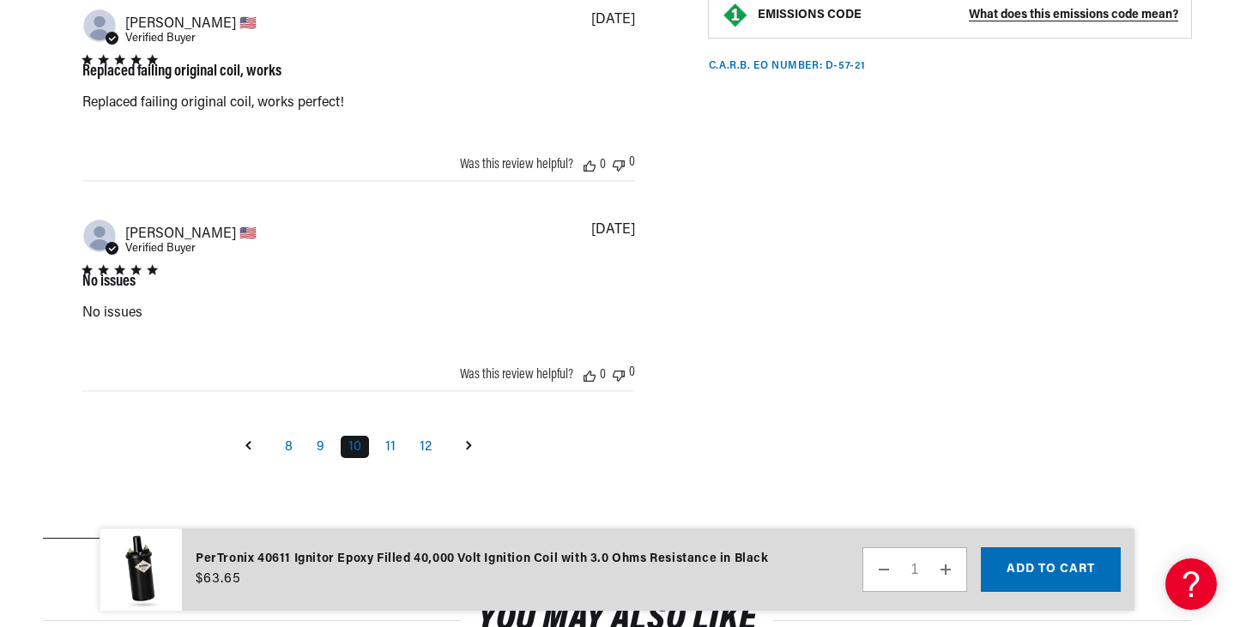
scroll to position [3795, 0]
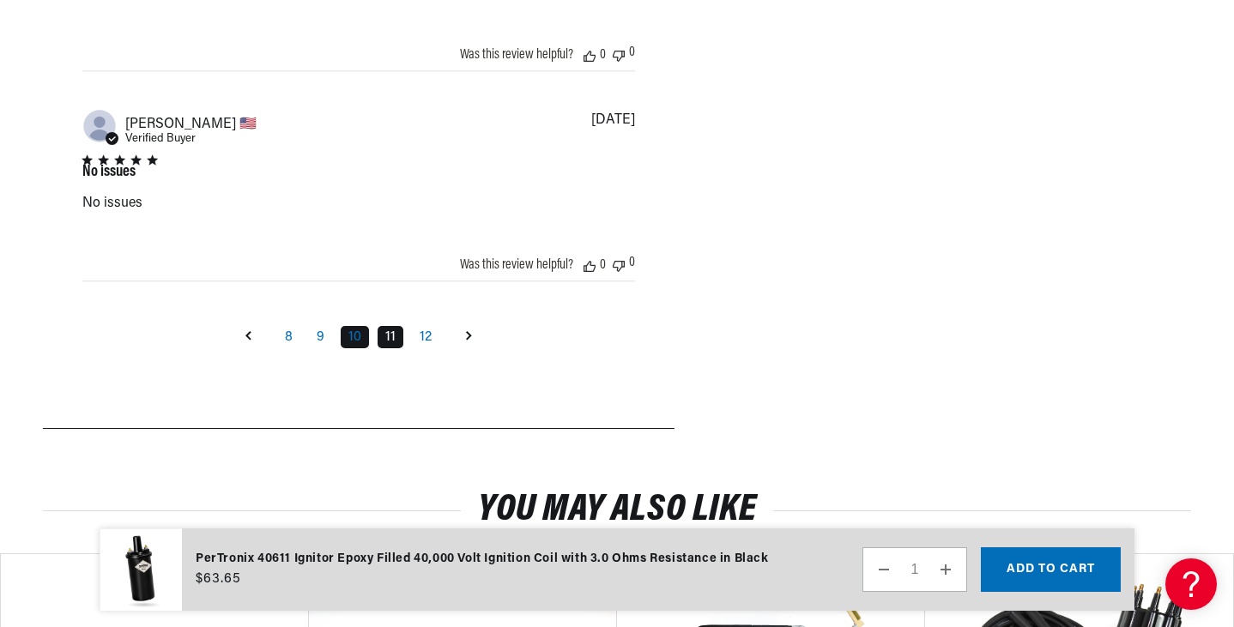
click at [390, 341] on link "11" at bounding box center [391, 337] width 26 height 22
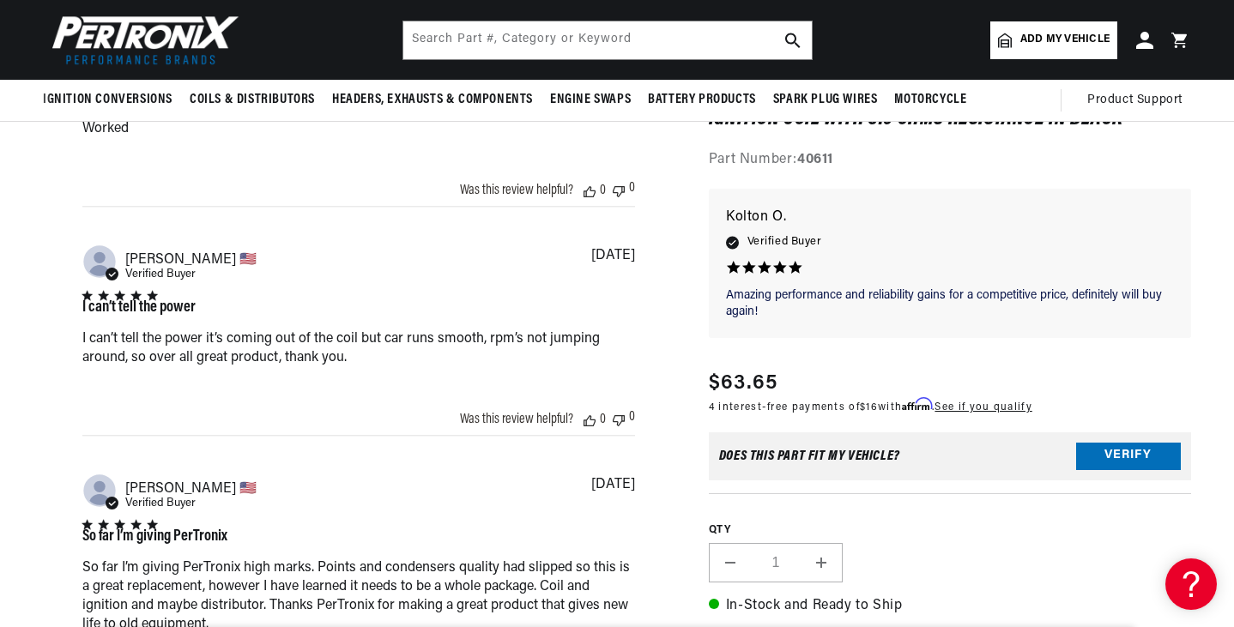
scroll to position [0, 0]
